Goal: Task Accomplishment & Management: Use online tool/utility

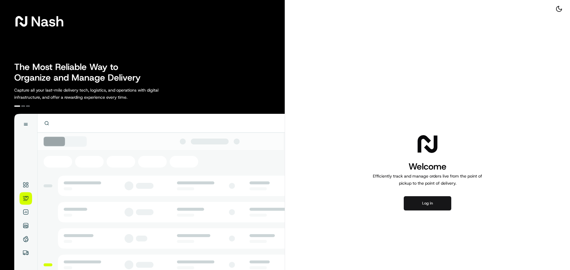
click at [447, 207] on button "Log in" at bounding box center [426, 203] width 47 height 14
